Goal: Information Seeking & Learning: Learn about a topic

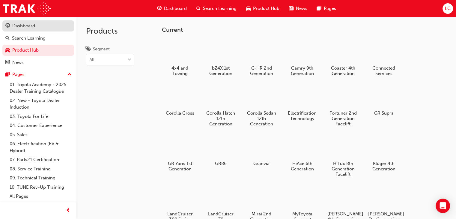
click at [38, 24] on div "Dashboard" at bounding box center [38, 25] width 66 height 7
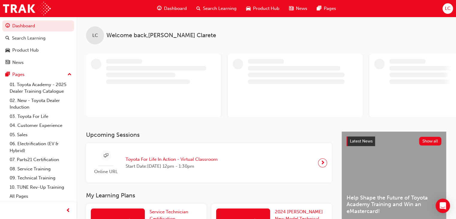
scroll to position [90, 0]
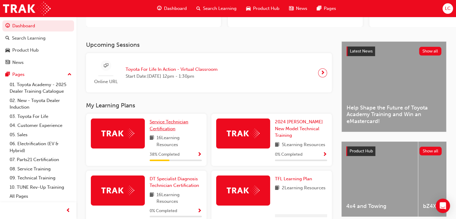
click at [168, 129] on span "Service Technician Certification" at bounding box center [169, 125] width 39 height 12
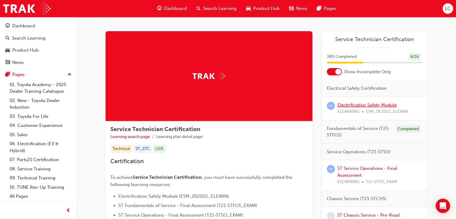
click at [371, 104] on link "Electrification Safety Module" at bounding box center [366, 104] width 59 height 5
